Goal: Task Accomplishment & Management: Manage account settings

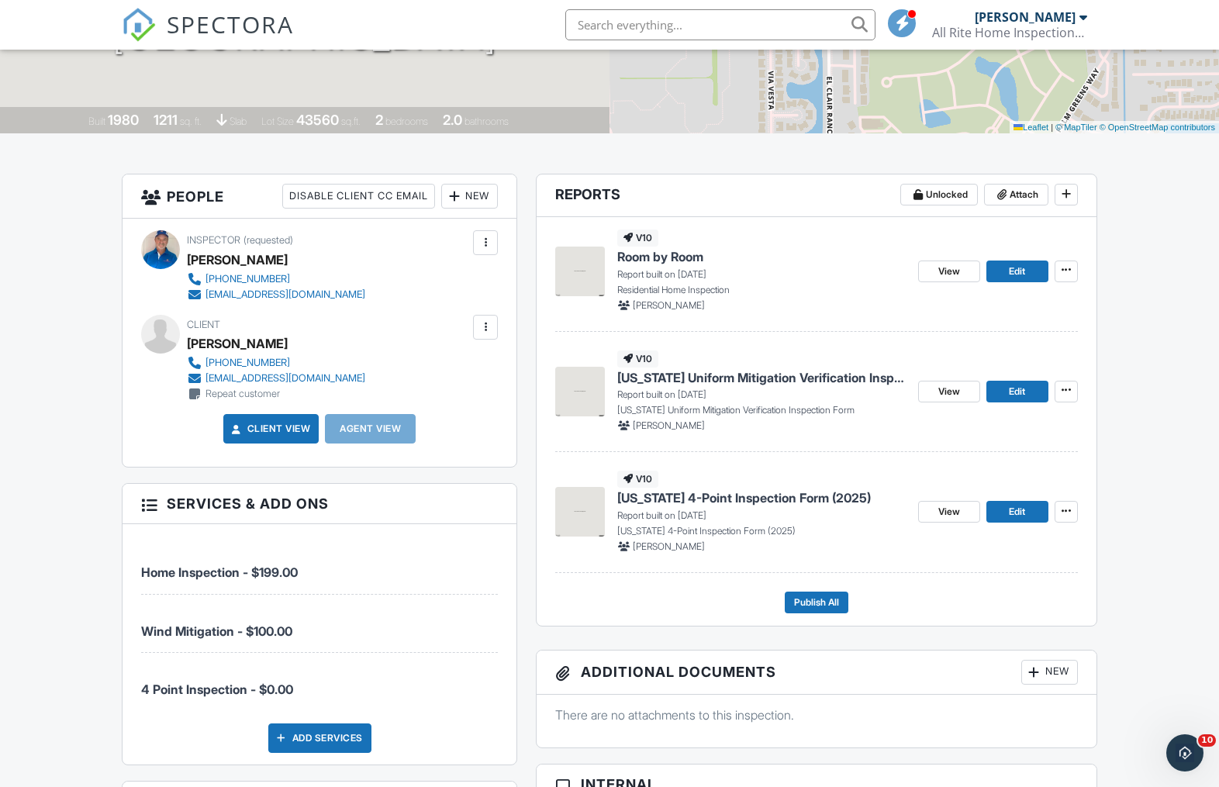
scroll to position [285, 0]
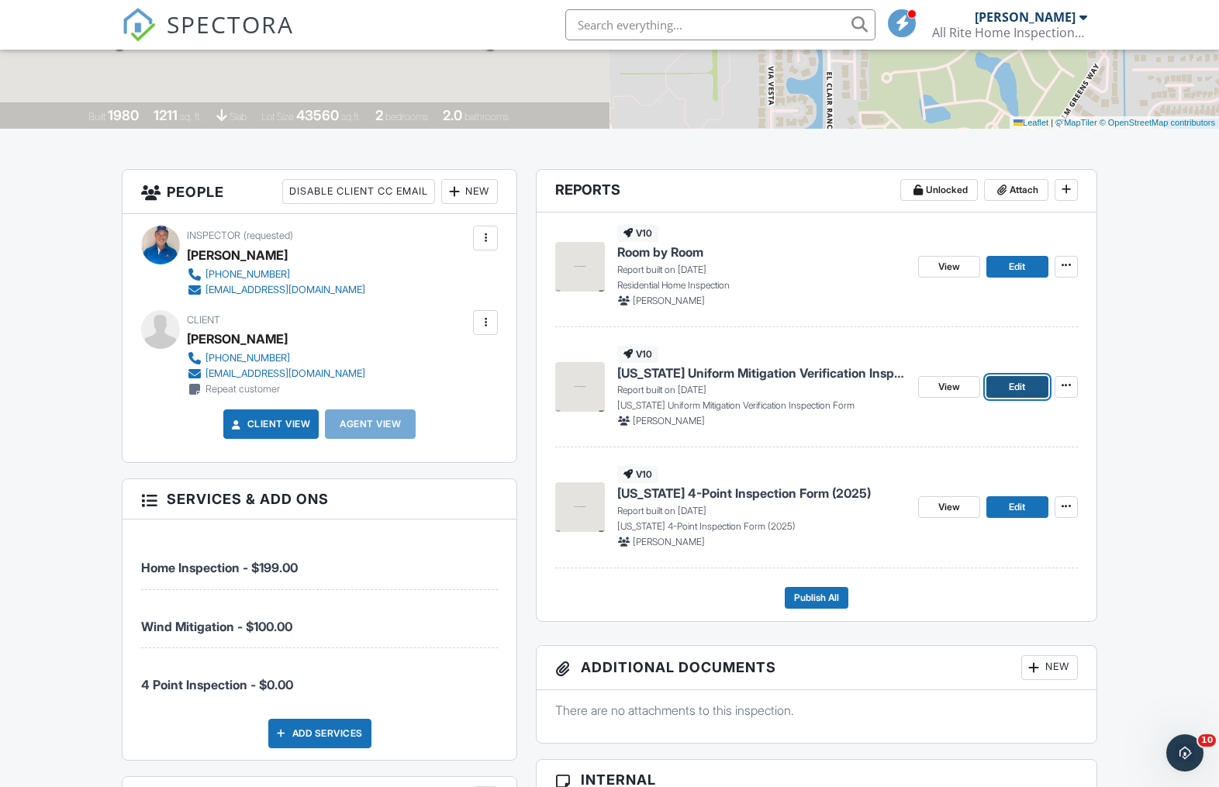
click at [1017, 391] on span "Edit" at bounding box center [1016, 387] width 16 height 16
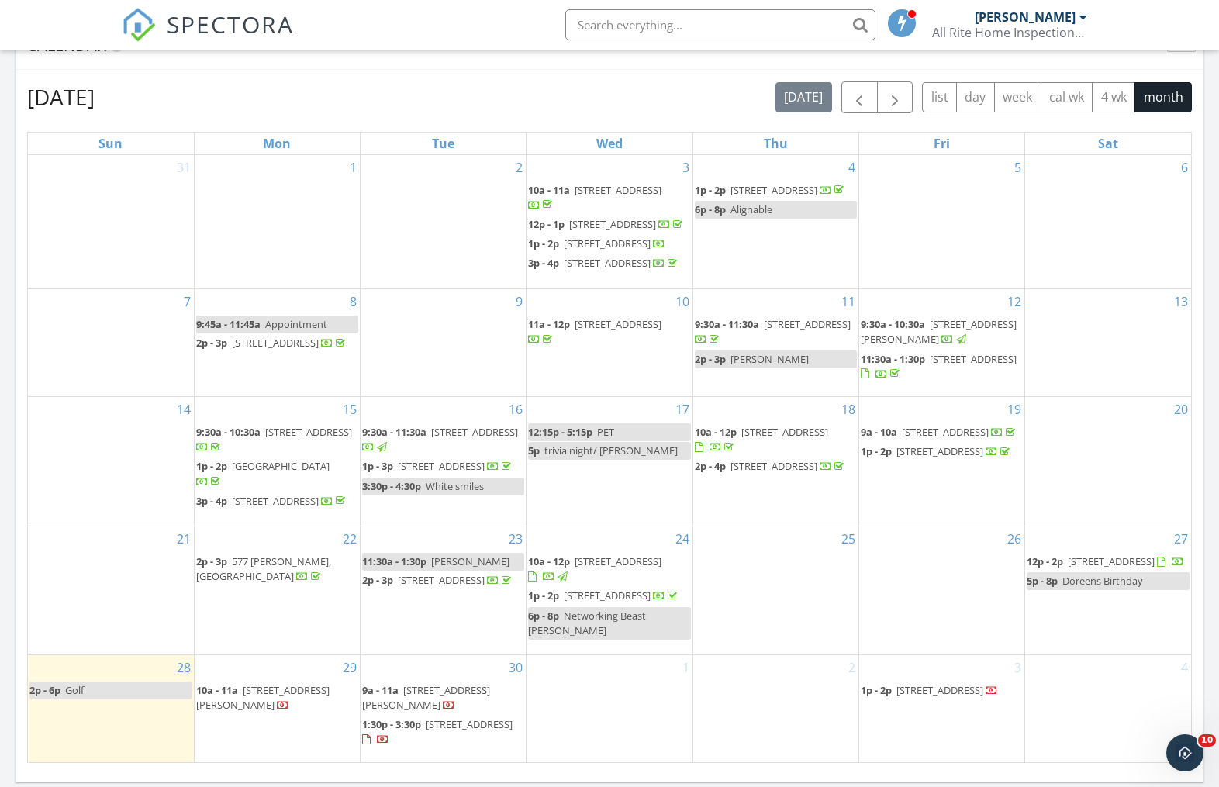
scroll to position [705, 0]
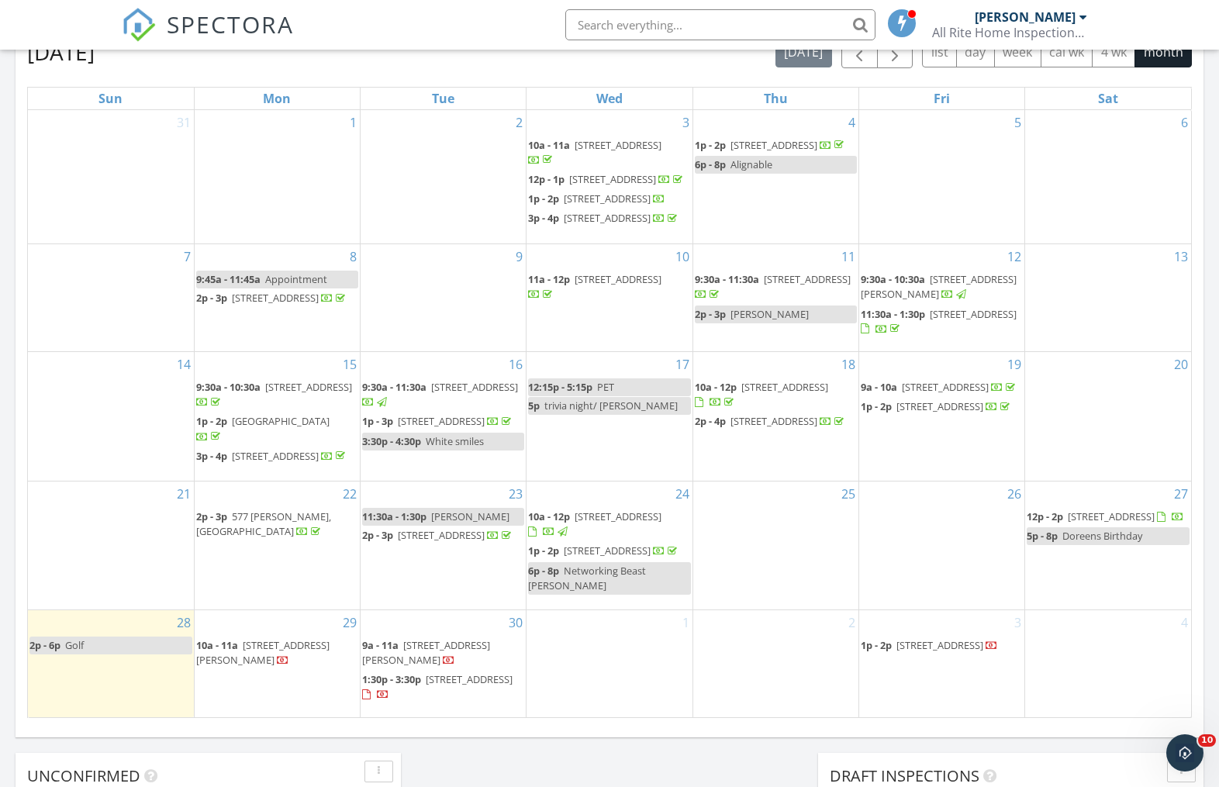
click at [1089, 523] on span "[STREET_ADDRESS]" at bounding box center [1110, 516] width 87 height 14
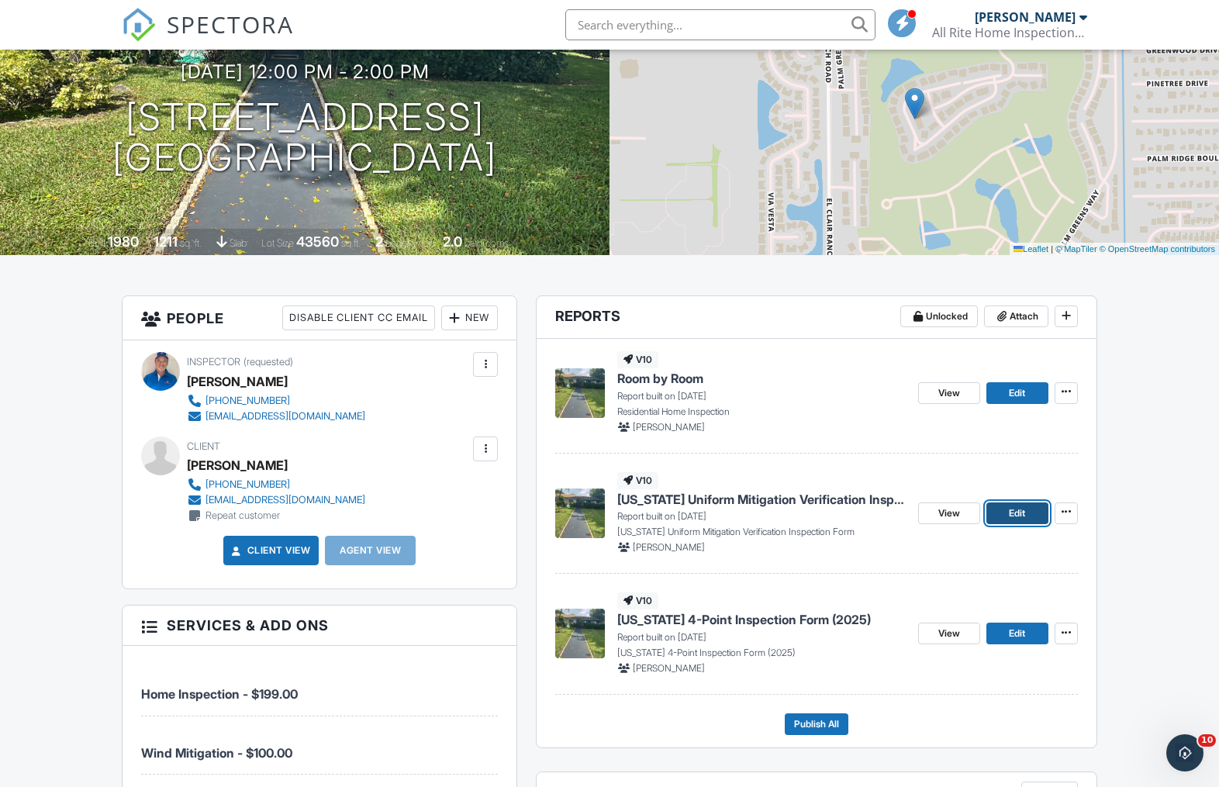
click at [1011, 513] on span "Edit" at bounding box center [1016, 513] width 16 height 16
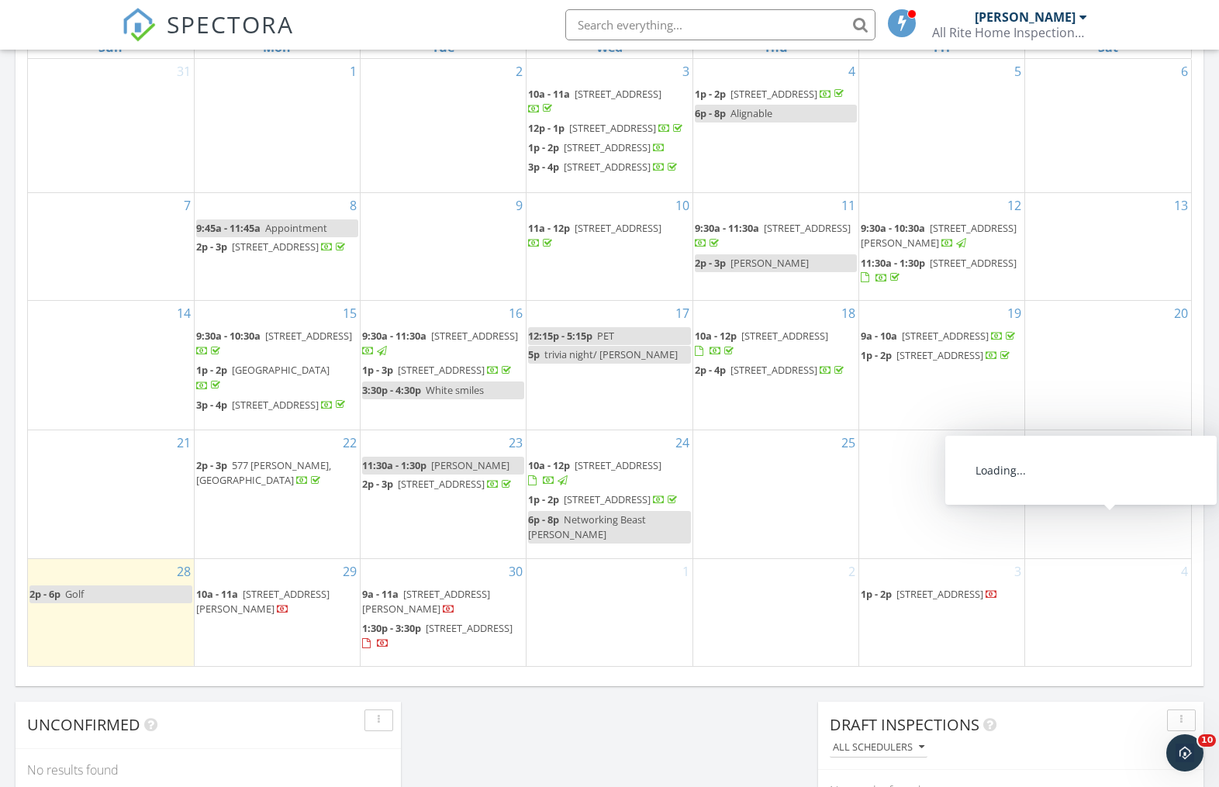
click at [1080, 472] on span "[STREET_ADDRESS]" at bounding box center [1110, 465] width 87 height 14
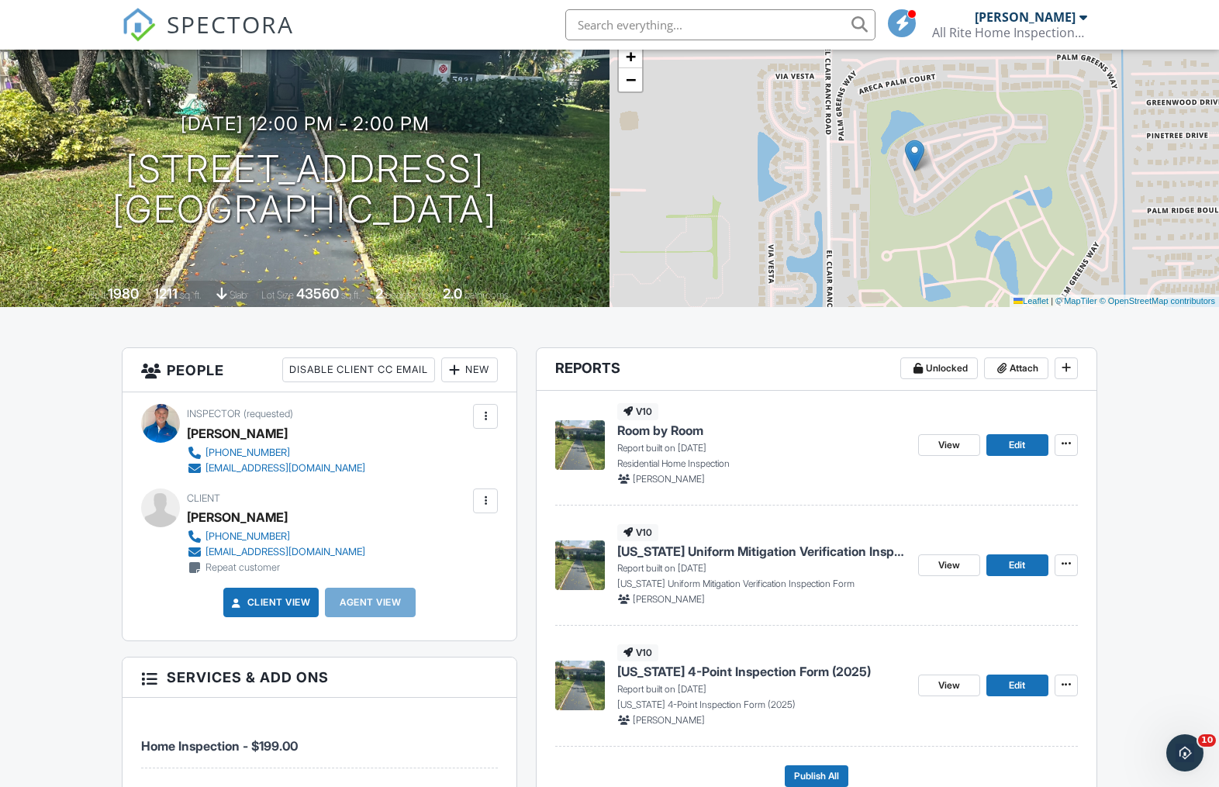
scroll to position [240, 0]
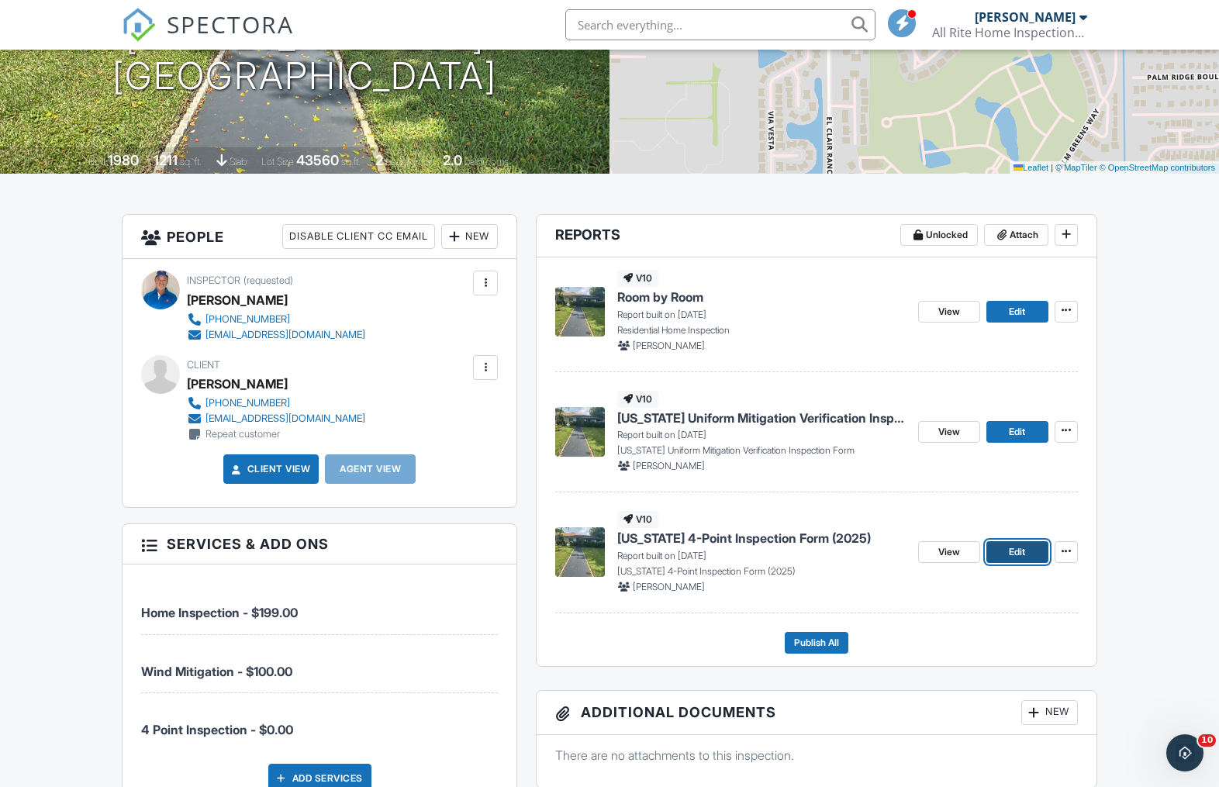
click at [1013, 553] on span "Edit" at bounding box center [1016, 552] width 16 height 16
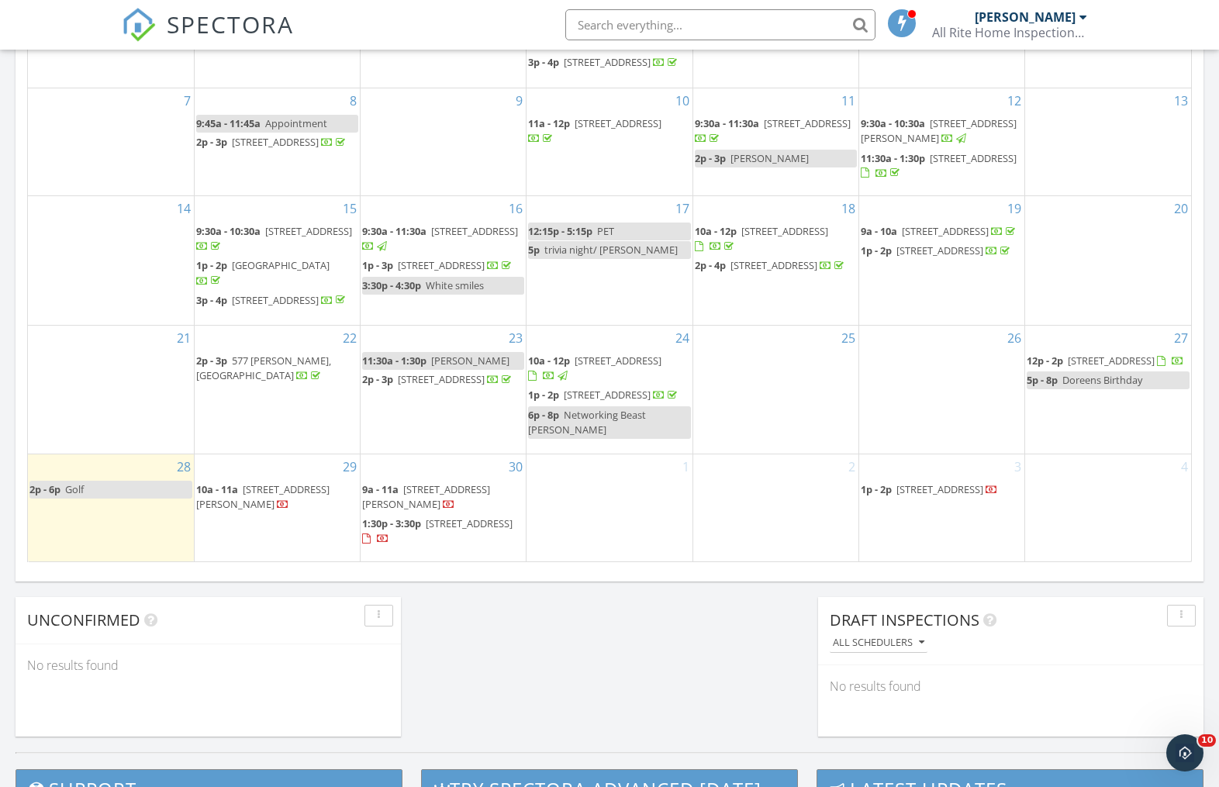
scroll to position [864, 0]
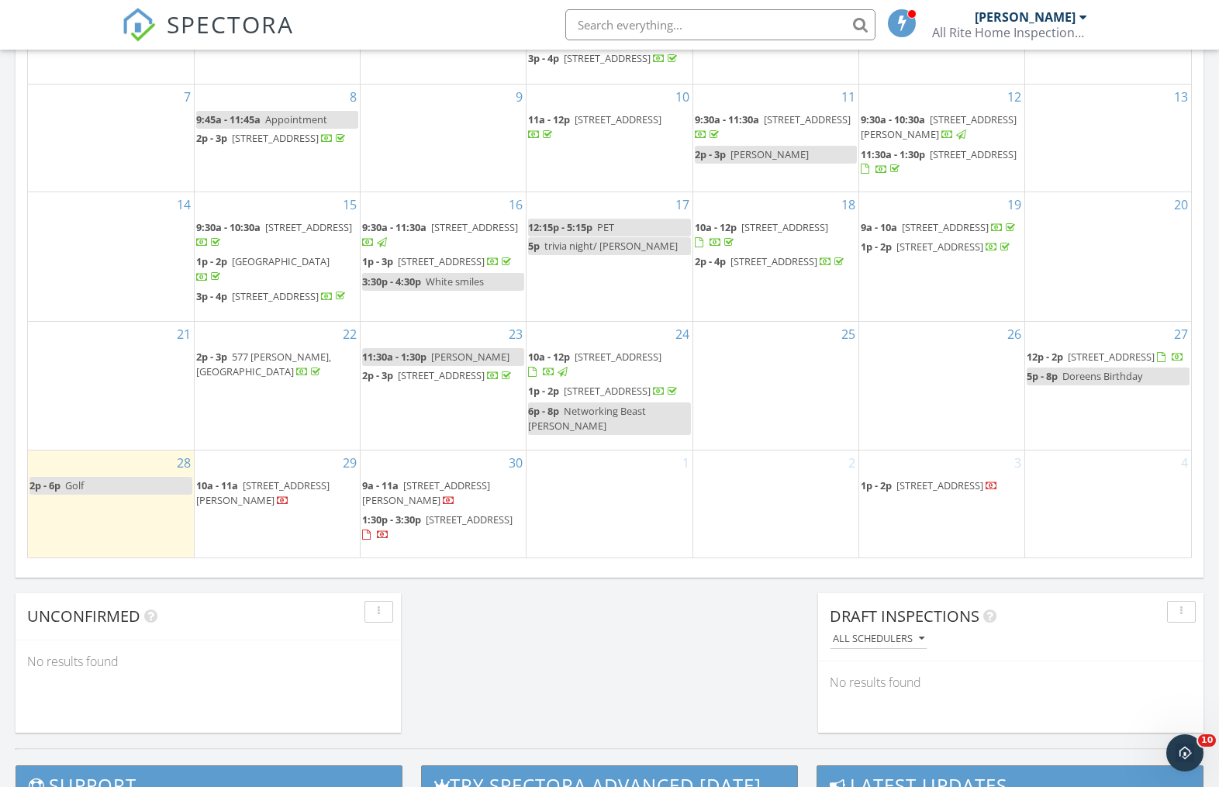
click at [1096, 364] on span "5831 Sugar Palm Ct D, Delray Beach 33484" at bounding box center [1110, 357] width 87 height 14
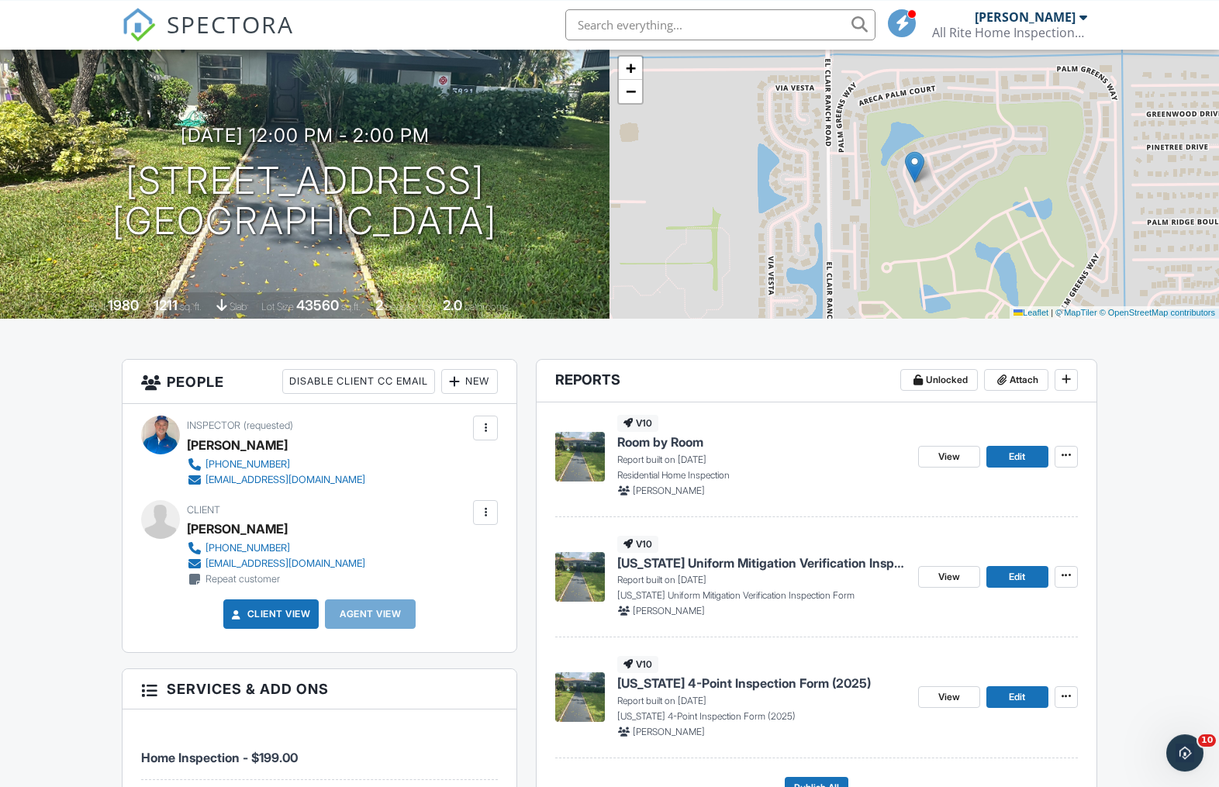
scroll to position [98, 0]
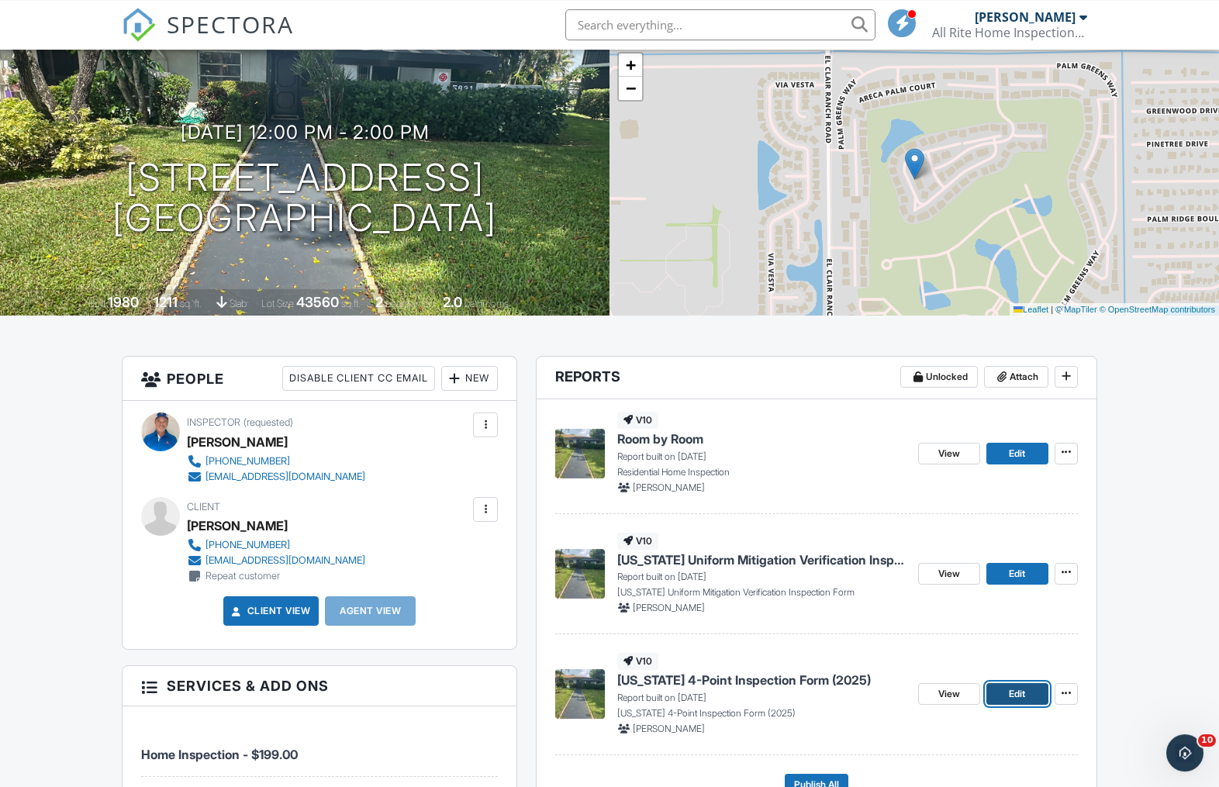
click at [1022, 698] on span "Edit" at bounding box center [1016, 694] width 16 height 16
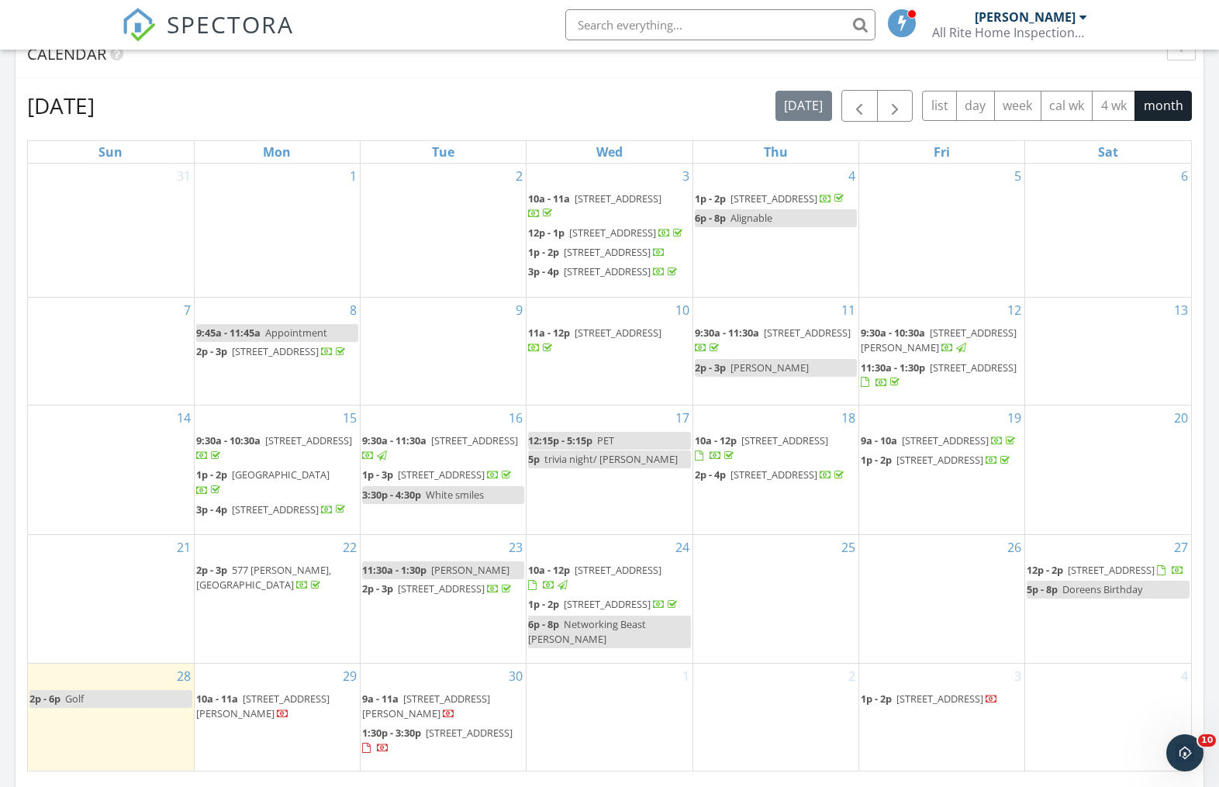
scroll to position [63, 0]
click at [1157, 575] on div at bounding box center [1161, 571] width 9 height 10
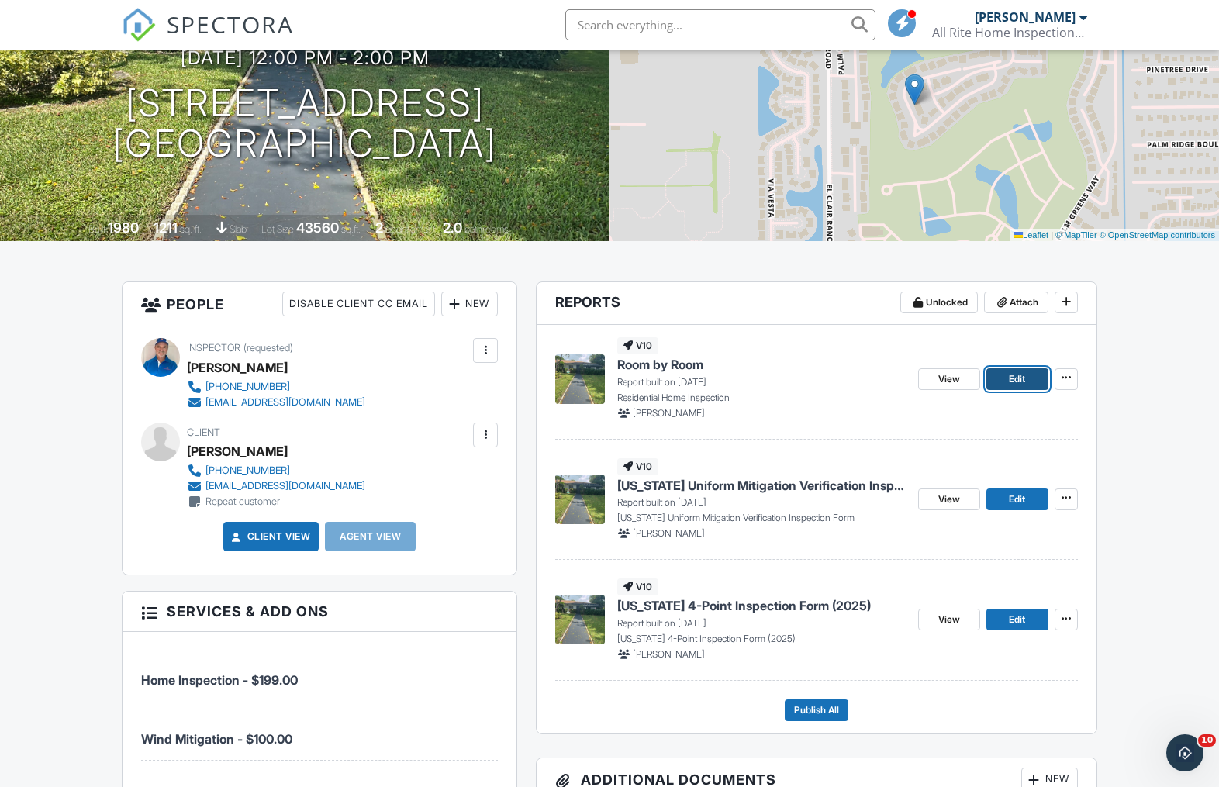
click at [1031, 376] on link "Edit" at bounding box center [1017, 379] width 62 height 22
